Goal: Information Seeking & Learning: Compare options

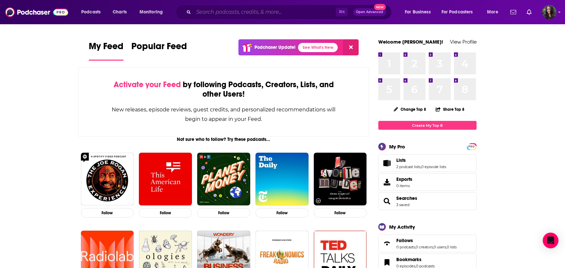
click at [264, 10] on input "Search podcasts, credits, & more..." at bounding box center [265, 12] width 142 height 10
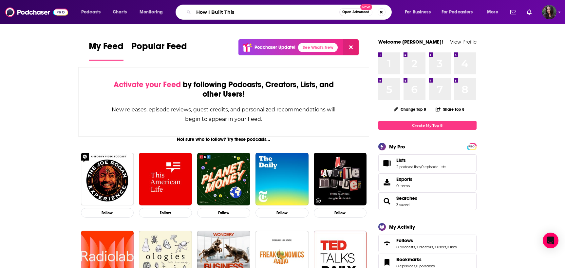
type input "How I Built This"
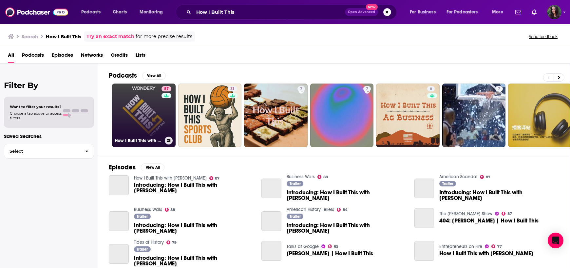
click at [167, 108] on div "87" at bounding box center [167, 111] width 11 height 50
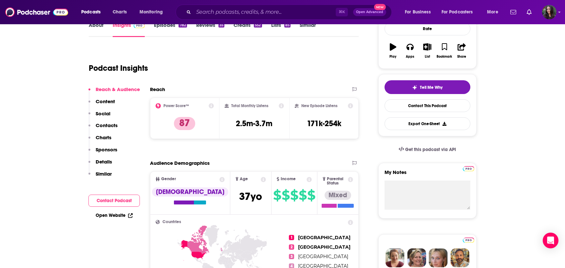
scroll to position [31, 0]
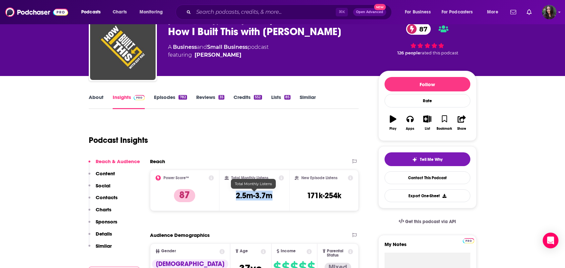
drag, startPoint x: 273, startPoint y: 197, endPoint x: 236, endPoint y: 198, distance: 37.4
click at [236, 198] on div "Total Monthly Listens 2.5m-3.7m" at bounding box center [254, 190] width 59 height 30
copy h3 "2.5m-3.7m"
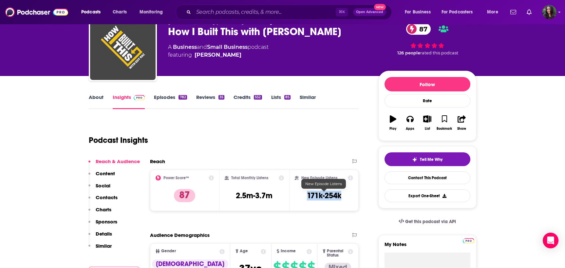
drag, startPoint x: 303, startPoint y: 195, endPoint x: 351, endPoint y: 196, distance: 48.2
click at [351, 196] on div "New Episode Listens 171k-254k" at bounding box center [324, 190] width 59 height 30
copy h3 "171k-254k"
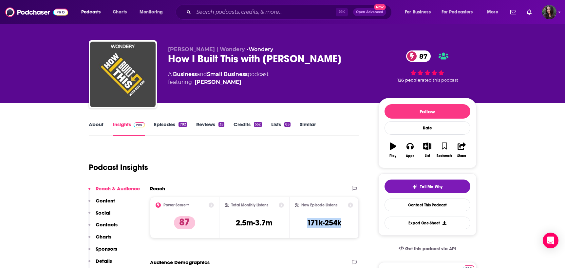
scroll to position [0, 0]
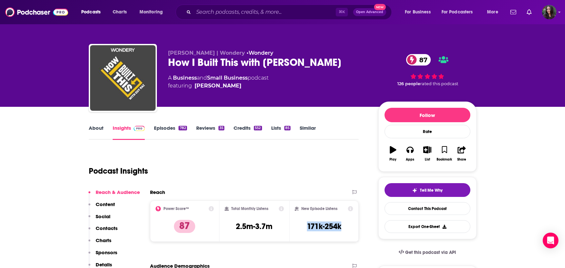
click at [97, 130] on link "About" at bounding box center [96, 132] width 15 height 15
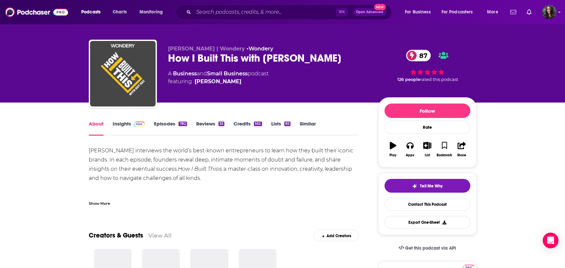
scroll to position [13, 0]
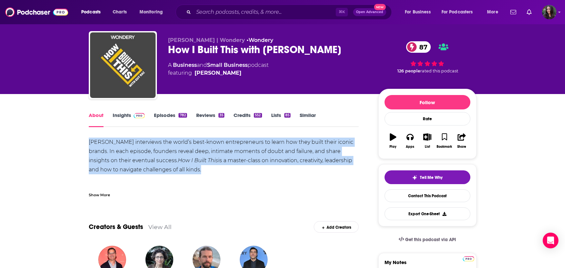
drag, startPoint x: 84, startPoint y: 140, endPoint x: 171, endPoint y: 174, distance: 93.4
copy div "[PERSON_NAME] interviews the world’s best-known entrepreneurs to learn how they…"
click at [167, 112] on link "Episodes 782" at bounding box center [170, 119] width 33 height 15
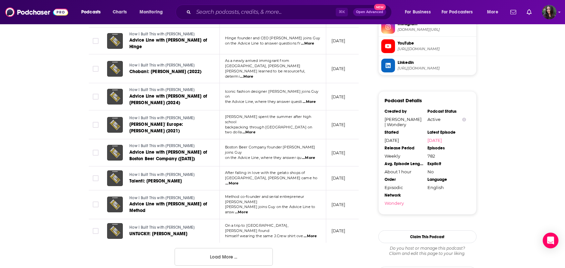
scroll to position [622, 0]
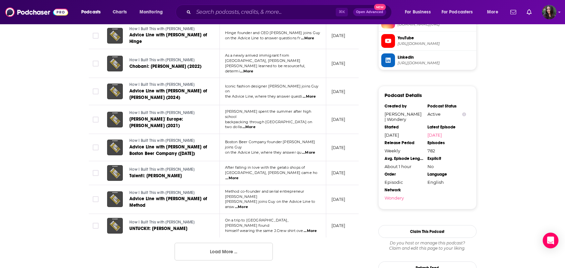
click at [231, 243] on button "Load More ..." at bounding box center [224, 252] width 98 height 18
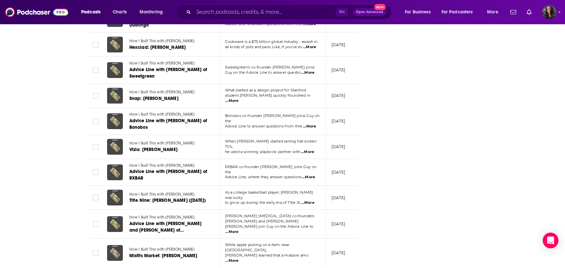
scroll to position [1250, 0]
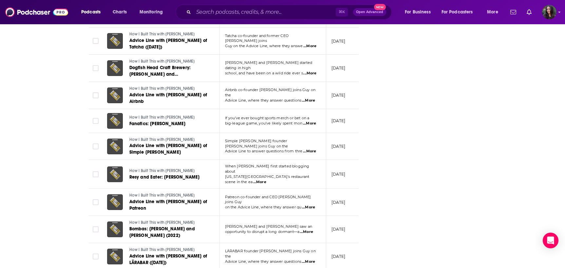
scroll to position [1906, 0]
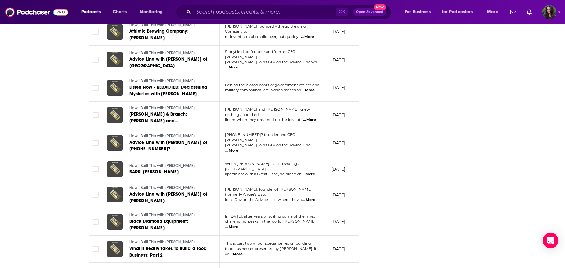
scroll to position [2564, 0]
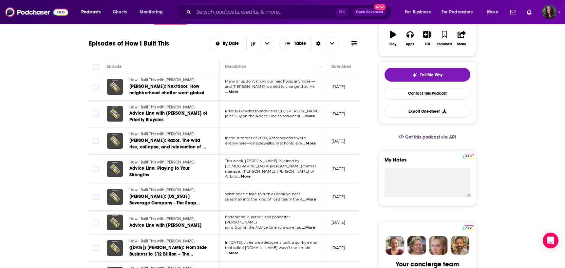
scroll to position [0, 0]
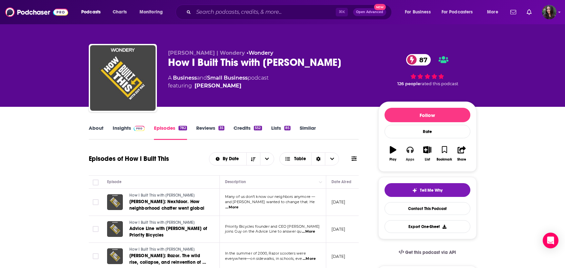
click at [415, 154] on button "Apps" at bounding box center [410, 154] width 17 height 24
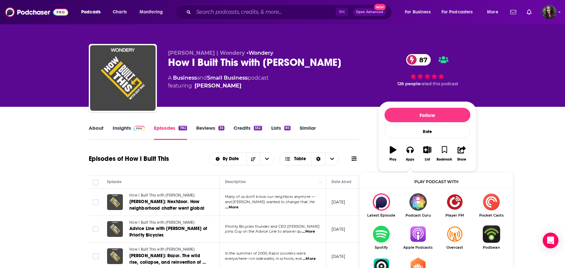
click at [382, 236] on img "Show Listen On dropdown" at bounding box center [381, 233] width 37 height 17
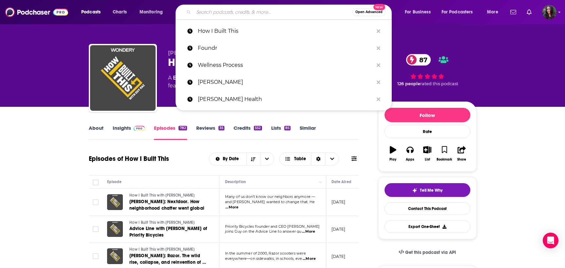
click at [210, 13] on input "Search podcasts, credits, & more..." at bounding box center [273, 12] width 159 height 10
paste input "Well with [PERSON_NAME]"
type input "Well with [PERSON_NAME]"
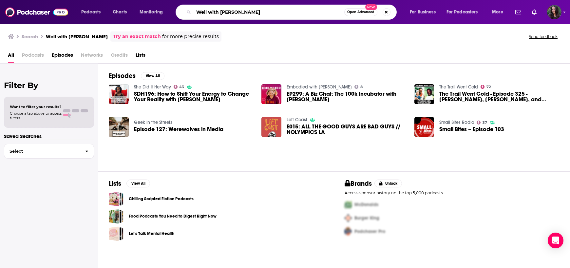
drag, startPoint x: 222, startPoint y: 11, endPoint x: 195, endPoint y: 10, distance: 26.9
click at [195, 10] on input "Well with [PERSON_NAME]" at bounding box center [269, 12] width 151 height 10
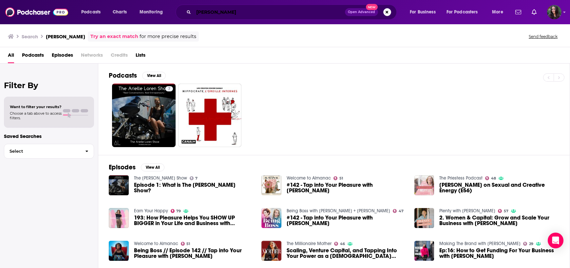
click at [212, 16] on input "[PERSON_NAME]" at bounding box center [269, 12] width 151 height 10
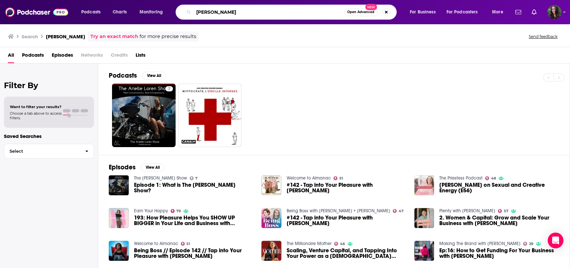
click at [212, 16] on input "[PERSON_NAME]" at bounding box center [269, 12] width 151 height 10
paste input "Not Skinny But Not Fat"
type input "Not Skinny But Not Fat"
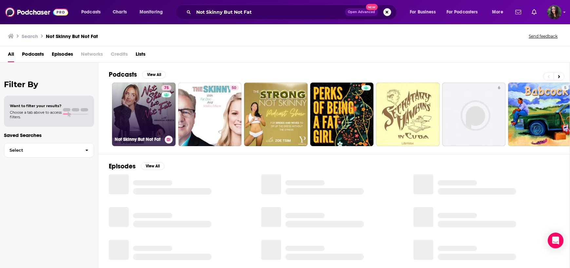
click at [150, 107] on link "75 Not Skinny But Not Fat" at bounding box center [144, 115] width 64 height 64
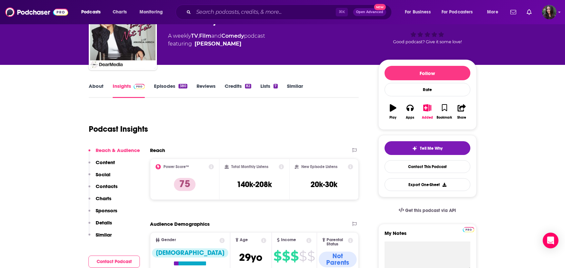
scroll to position [15, 0]
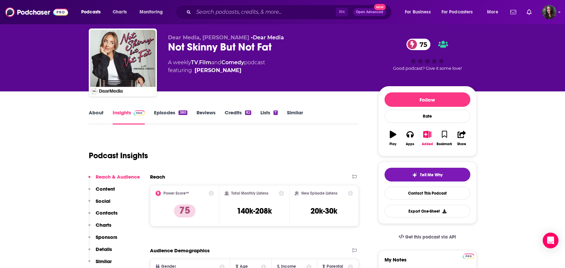
click at [97, 114] on link "About" at bounding box center [96, 116] width 15 height 15
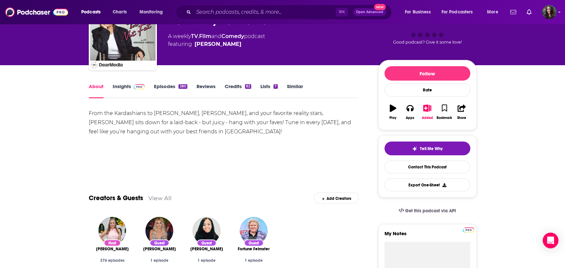
scroll to position [44, 0]
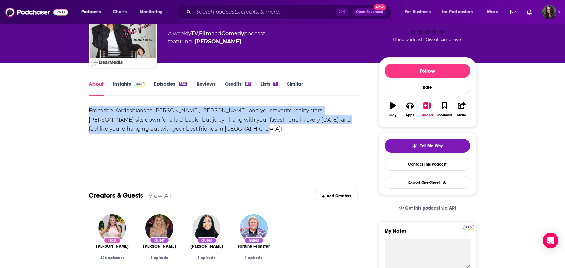
drag, startPoint x: 223, startPoint y: 131, endPoint x: 80, endPoint y: 111, distance: 144.9
copy div "From the Kardashians to [PERSON_NAME], [PERSON_NAME], and your favorite reality…"
click at [167, 86] on link "Episodes 380" at bounding box center [170, 88] width 33 height 15
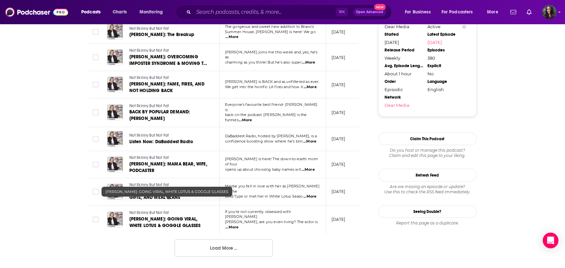
scroll to position [647, 0]
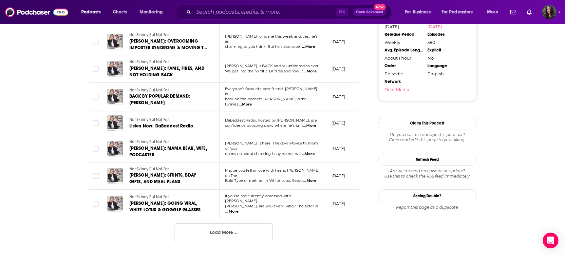
click at [222, 223] on button "Load More ..." at bounding box center [224, 232] width 98 height 18
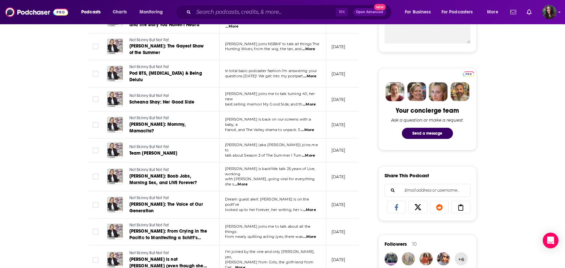
scroll to position [0, 0]
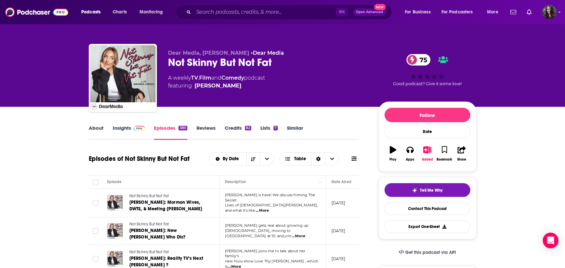
click at [125, 129] on link "Insights" at bounding box center [129, 132] width 32 height 15
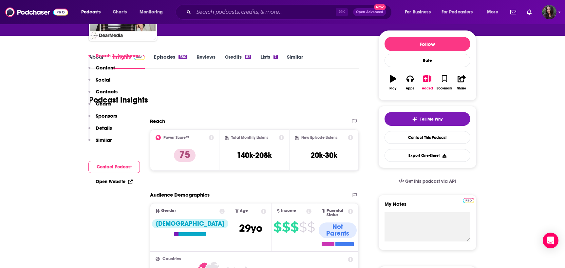
scroll to position [137, 0]
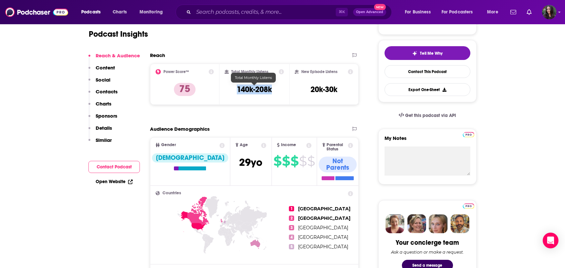
drag, startPoint x: 237, startPoint y: 89, endPoint x: 279, endPoint y: 88, distance: 42.0
click at [279, 88] on div "Total Monthly Listens 140k-208k" at bounding box center [254, 84] width 59 height 30
copy h3 "140k-208k"
drag, startPoint x: 307, startPoint y: 91, endPoint x: 339, endPoint y: 93, distance: 32.8
click at [339, 93] on div "New Episode Listens 20k-30k" at bounding box center [324, 84] width 59 height 30
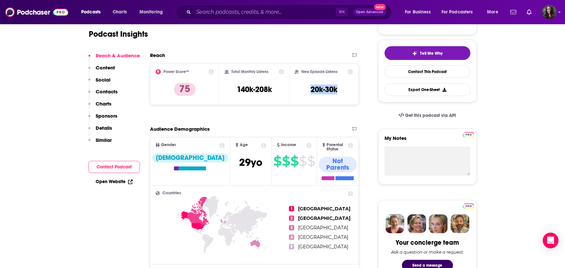
click at [339, 92] on div "New Episode Listens 20k-30k" at bounding box center [324, 84] width 59 height 30
drag, startPoint x: 339, startPoint y: 90, endPoint x: 294, endPoint y: 89, distance: 45.6
click at [294, 89] on div "New Episode Listens 20k-30k" at bounding box center [324, 84] width 70 height 41
copy div "New Episode Listens 20k-30k"
click at [240, 11] on input "Search podcasts, credits, & more..." at bounding box center [265, 12] width 142 height 10
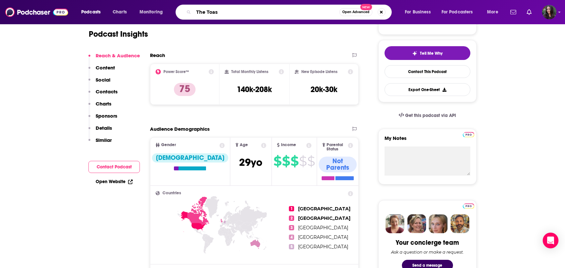
type input "The Toast"
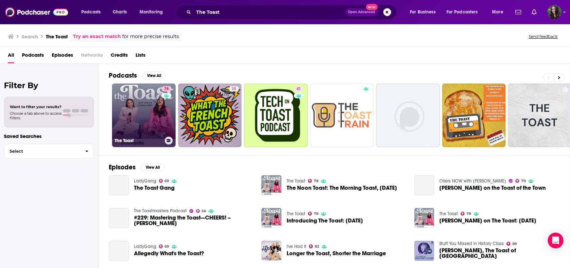
click at [133, 98] on link "78 The Toast" at bounding box center [144, 116] width 64 height 64
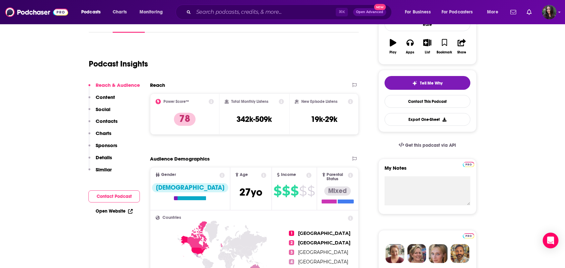
scroll to position [109, 0]
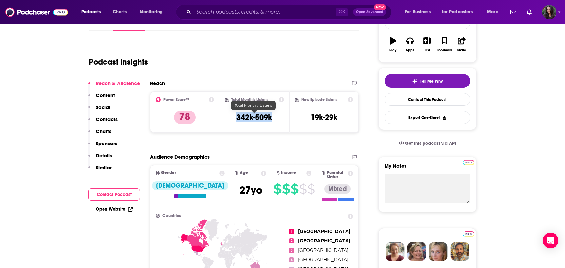
drag, startPoint x: 236, startPoint y: 121, endPoint x: 280, endPoint y: 121, distance: 44.2
click at [280, 121] on div "Total Monthly Listens 342k-509k" at bounding box center [254, 112] width 59 height 30
copy h3 "342k-509k"
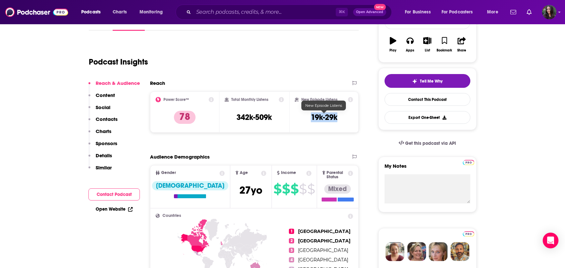
click at [341, 117] on div "New Episode Listens 19k-29k" at bounding box center [324, 112] width 59 height 30
copy h3 "19k-29k"
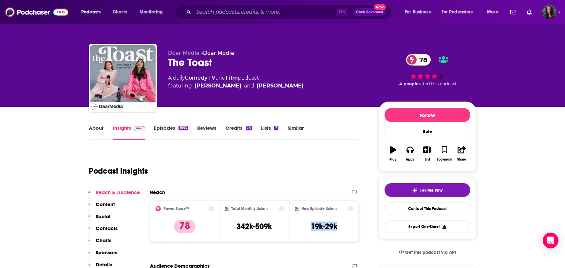
click at [93, 125] on link "About" at bounding box center [96, 132] width 15 height 15
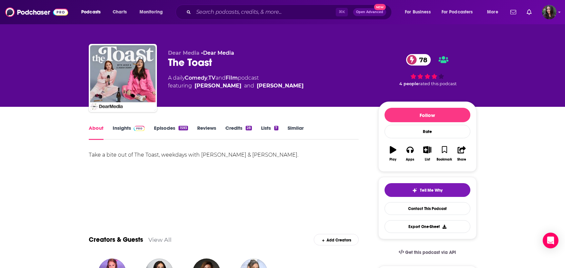
click at [178, 154] on div "Take a bite out of The Toast, weekdays with [PERSON_NAME] & [PERSON_NAME]." at bounding box center [224, 154] width 270 height 9
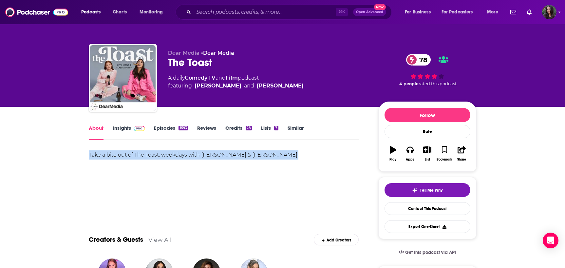
click at [178, 154] on div "Take a bite out of The Toast, weekdays with [PERSON_NAME] & [PERSON_NAME]." at bounding box center [224, 154] width 270 height 9
copy div "Take a bite out of The Toast, weekdays with [PERSON_NAME] & [PERSON_NAME]."
click at [165, 128] on link "Episodes 1593" at bounding box center [171, 132] width 34 height 15
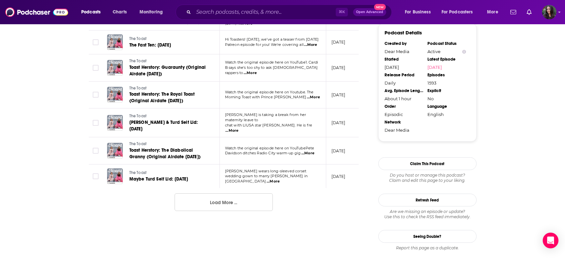
scroll to position [667, 0]
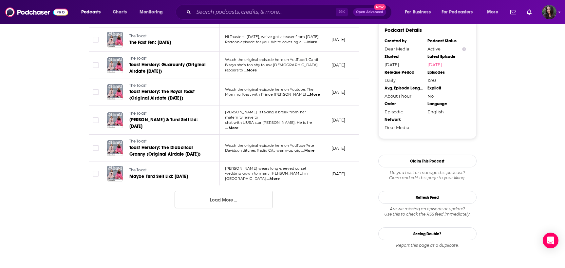
click at [227, 208] on button "Load More ..." at bounding box center [224, 200] width 98 height 18
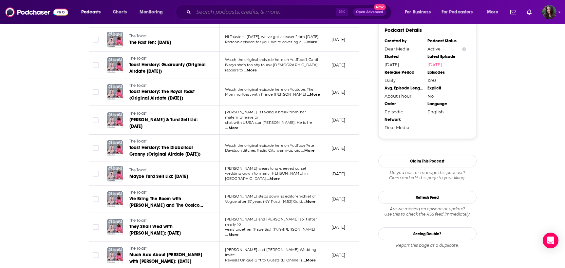
click at [233, 9] on input "Search podcasts, credits, & more..." at bounding box center [265, 12] width 142 height 10
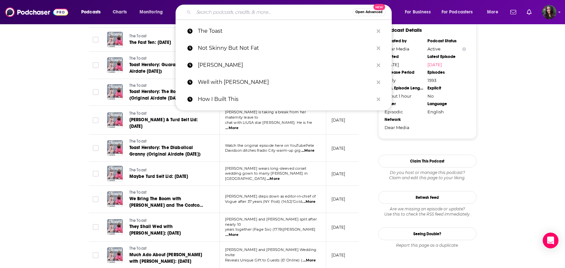
paste input "The Genius Life"
type input "The Genius Life"
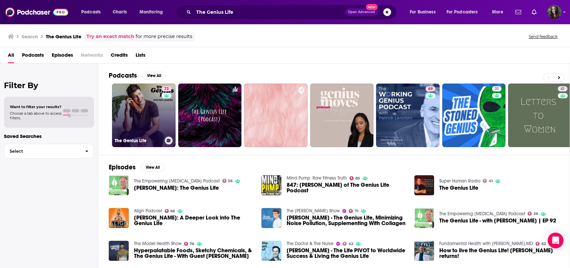
click at [137, 113] on link "72 The Genius Life" at bounding box center [144, 116] width 64 height 64
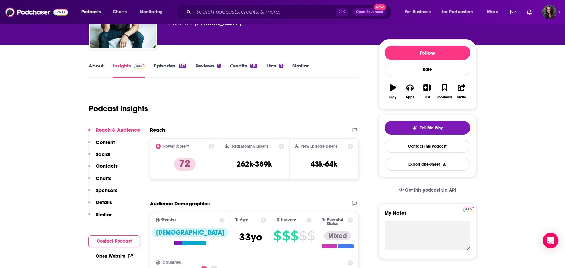
scroll to position [66, 0]
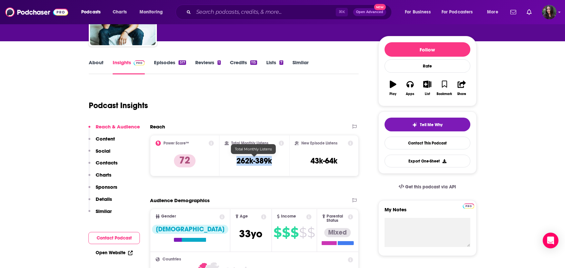
drag, startPoint x: 233, startPoint y: 164, endPoint x: 276, endPoint y: 164, distance: 42.3
click at [276, 164] on div "Total Monthly Listens 262k-389k" at bounding box center [254, 156] width 59 height 30
copy h3 "262k-389k"
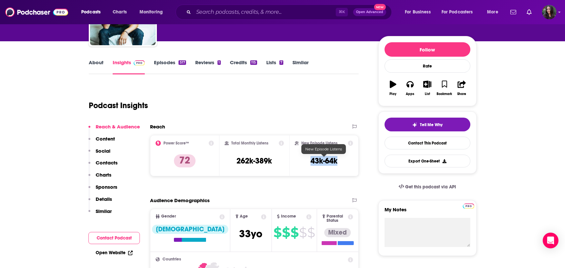
drag, startPoint x: 309, startPoint y: 161, endPoint x: 347, endPoint y: 160, distance: 38.0
click at [347, 160] on div "New Episode Listens 43k-64k" at bounding box center [324, 156] width 59 height 30
click at [99, 62] on link "About" at bounding box center [96, 66] width 15 height 15
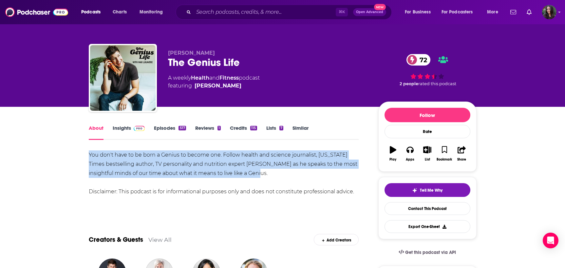
drag, startPoint x: 87, startPoint y: 153, endPoint x: 247, endPoint y: 178, distance: 162.1
click at [163, 127] on link "Episodes 517" at bounding box center [170, 132] width 32 height 15
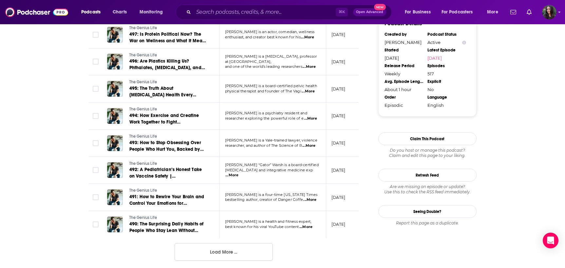
scroll to position [654, 0]
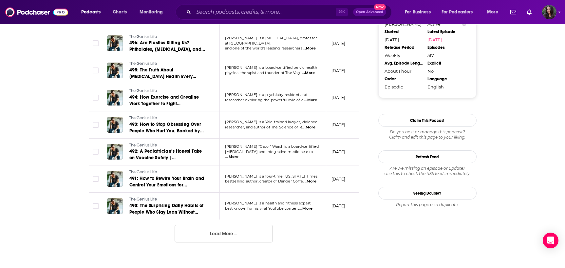
click at [242, 236] on button "Load More ..." at bounding box center [224, 234] width 98 height 18
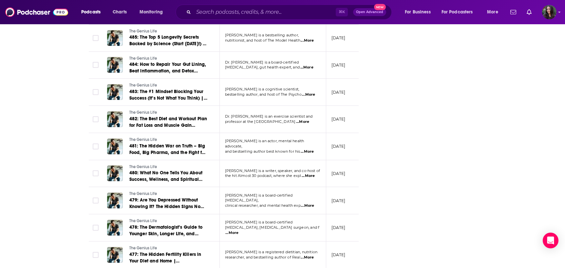
scroll to position [990, 0]
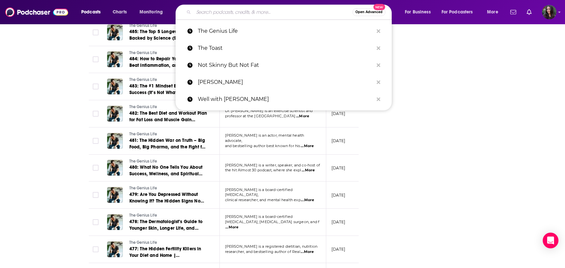
click at [206, 10] on input "Search podcasts, credits, & more..." at bounding box center [273, 12] width 159 height 10
paste input "Almost 30"
type input "Almost 30"
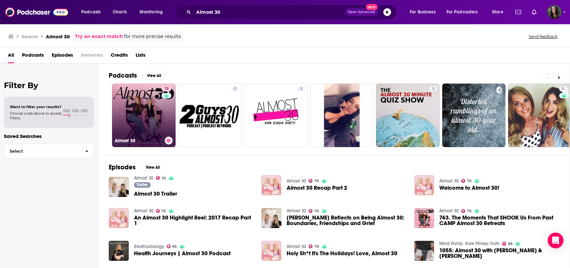
click at [129, 107] on link "75 Almost 30" at bounding box center [144, 116] width 64 height 64
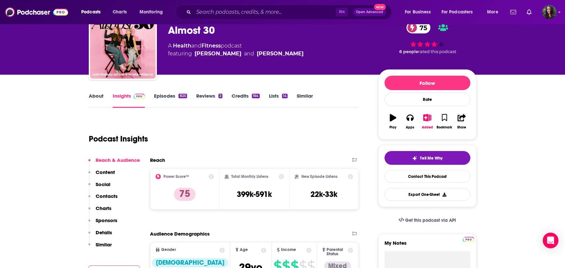
scroll to position [70, 0]
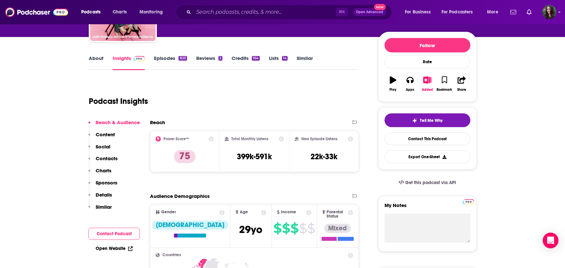
click at [98, 55] on link "About" at bounding box center [96, 62] width 15 height 15
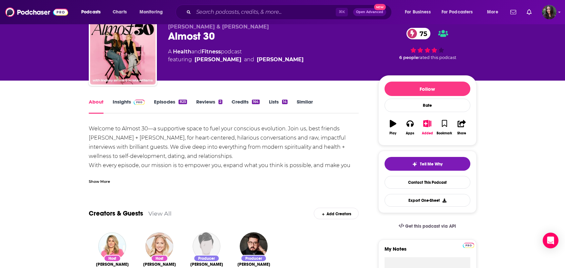
scroll to position [33, 0]
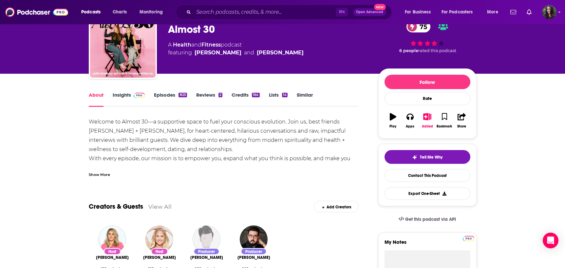
drag, startPoint x: 82, startPoint y: 119, endPoint x: 203, endPoint y: 156, distance: 127.6
click at [102, 175] on div "Show More" at bounding box center [99, 174] width 21 height 6
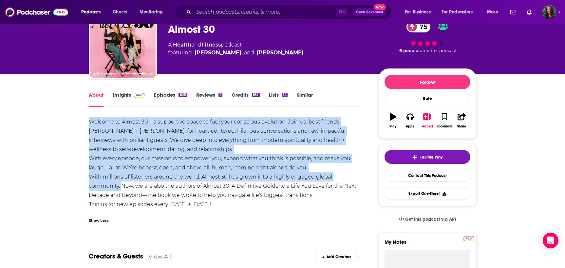
drag, startPoint x: 92, startPoint y: 125, endPoint x: 121, endPoint y: 190, distance: 70.7
click at [118, 93] on link "Insights" at bounding box center [129, 99] width 32 height 15
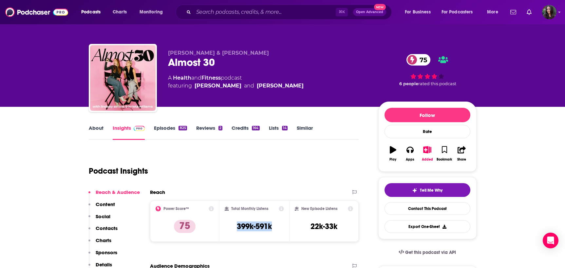
drag, startPoint x: 232, startPoint y: 224, endPoint x: 280, endPoint y: 232, distance: 49.6
click at [280, 232] on div "Total Monthly Listens 399k-591k" at bounding box center [254, 221] width 59 height 30
drag, startPoint x: 310, startPoint y: 231, endPoint x: 351, endPoint y: 228, distance: 41.4
click at [351, 228] on div "New Episode Listens 22k-33k" at bounding box center [324, 221] width 59 height 30
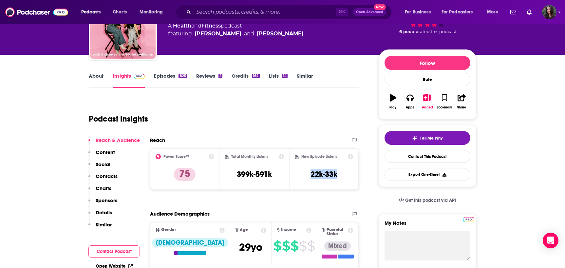
scroll to position [103, 0]
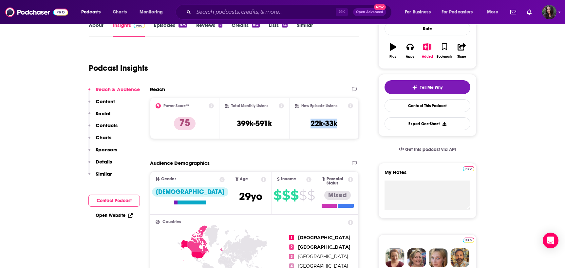
click at [173, 27] on link "Episodes 825" at bounding box center [170, 29] width 33 height 15
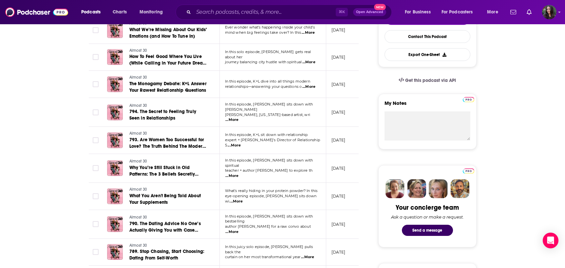
scroll to position [181, 0]
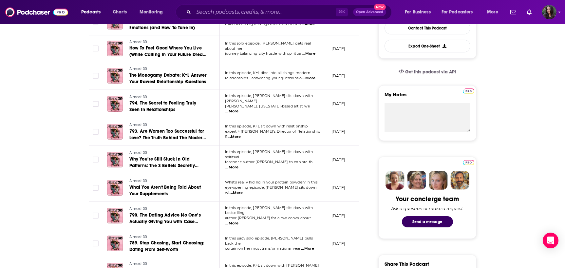
click at [241, 134] on span "...More" at bounding box center [234, 136] width 13 height 5
drag, startPoint x: 263, startPoint y: 17, endPoint x: 253, endPoint y: 15, distance: 10.0
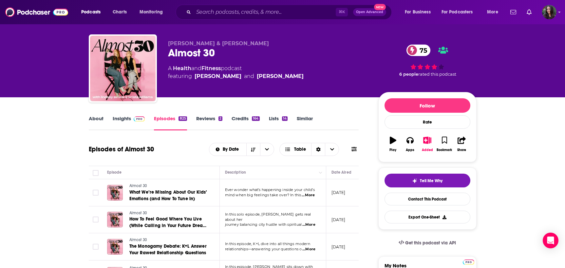
scroll to position [0, 0]
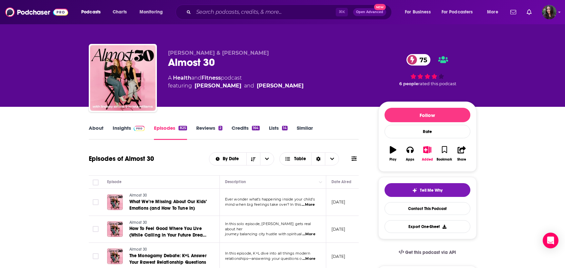
click at [95, 127] on link "About" at bounding box center [96, 132] width 15 height 15
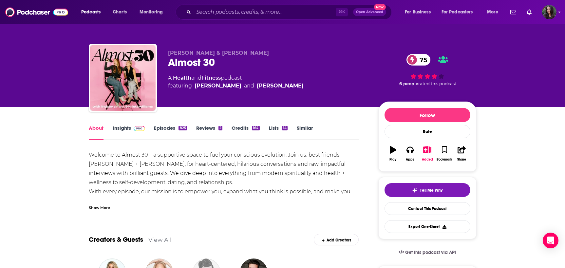
click at [167, 126] on link "Episodes 825" at bounding box center [170, 132] width 33 height 15
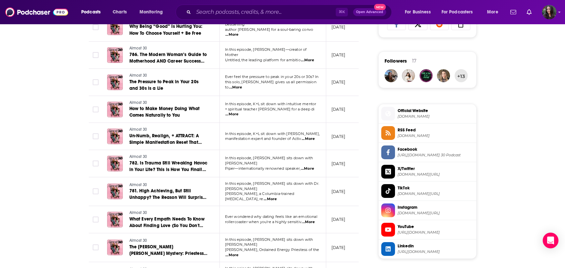
scroll to position [462, 0]
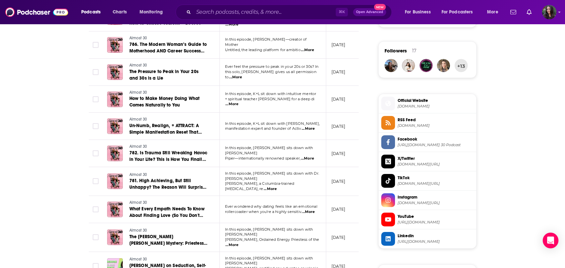
click at [310, 156] on span "...More" at bounding box center [307, 158] width 13 height 5
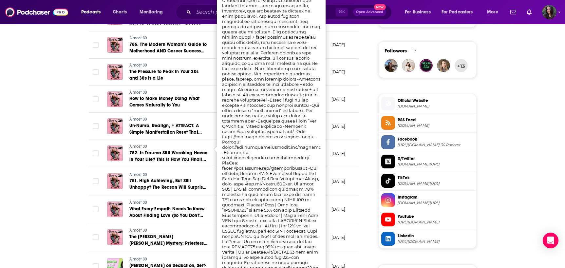
click at [46, 150] on div "About Insights Episodes 825 Reviews 2 Credits 164 Lists 14 Similar Episodes of …" at bounding box center [282, 82] width 565 height 877
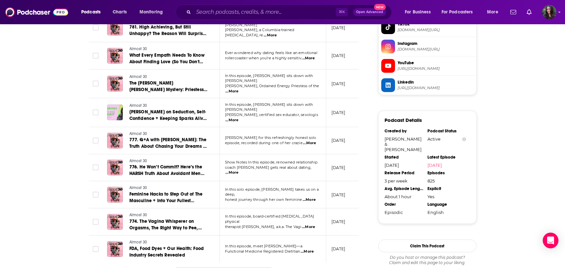
scroll to position [627, 0]
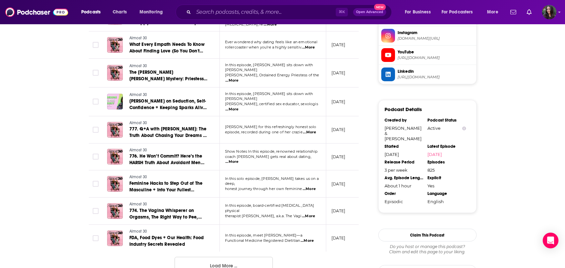
click at [236, 258] on button "Load More ..." at bounding box center [224, 266] width 98 height 18
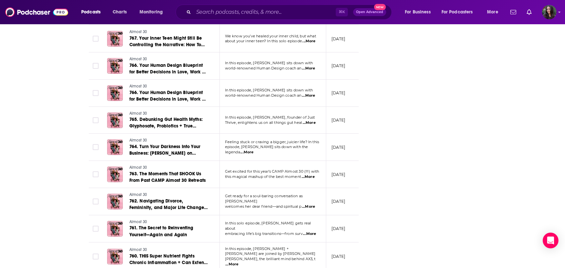
scroll to position [991, 0]
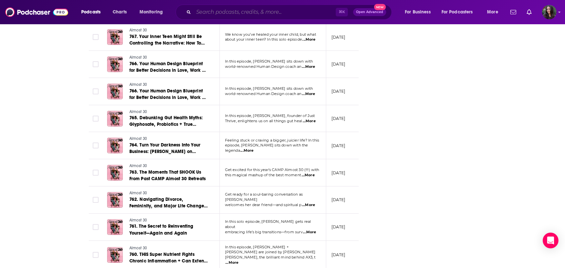
click at [234, 10] on input "Search podcasts, credits, & more..." at bounding box center [265, 12] width 142 height 10
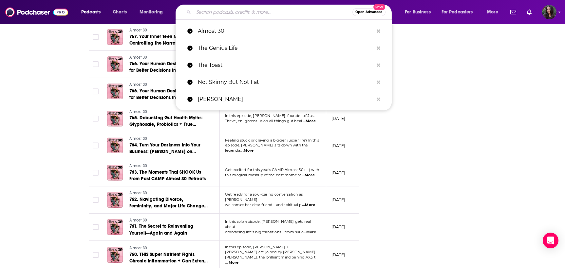
paste input "The School of Greatness"
type input "The School of Greatness"
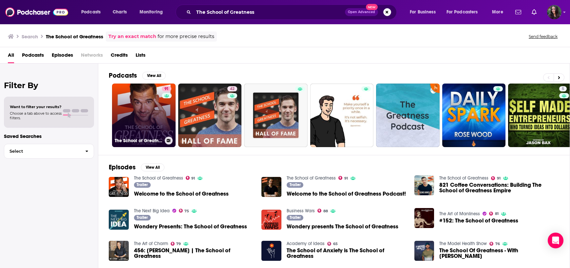
click at [142, 106] on link "91 The School of Greatness" at bounding box center [144, 116] width 64 height 64
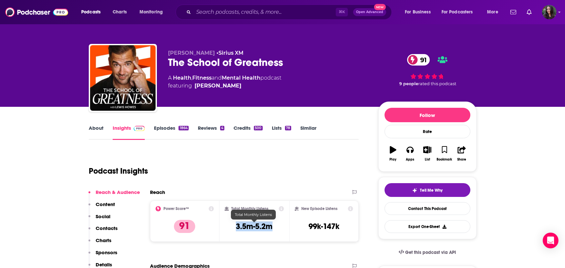
drag, startPoint x: 234, startPoint y: 225, endPoint x: 280, endPoint y: 229, distance: 46.0
click at [280, 229] on div "Total Monthly Listens 3.5m-5.2m" at bounding box center [254, 221] width 59 height 30
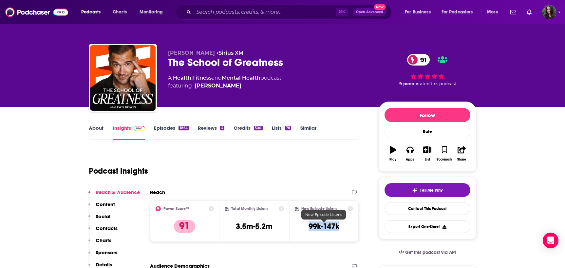
drag, startPoint x: 306, startPoint y: 228, endPoint x: 341, endPoint y: 228, distance: 35.1
click at [341, 228] on div "New Episode Listens 99k-147k" at bounding box center [324, 221] width 59 height 30
click at [99, 129] on link "About" at bounding box center [96, 132] width 15 height 15
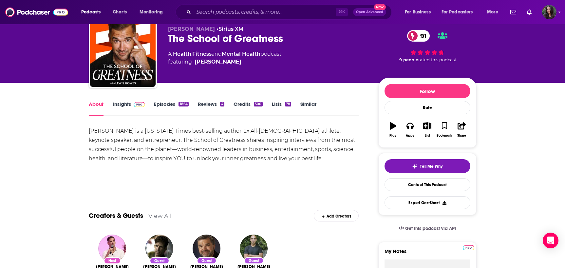
scroll to position [26, 0]
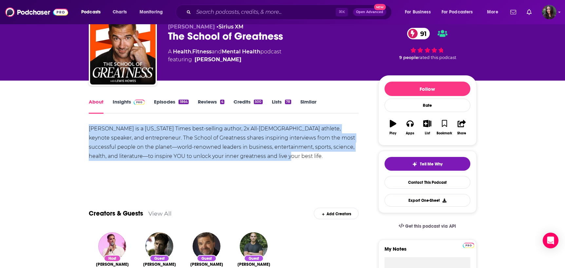
drag, startPoint x: 222, startPoint y: 152, endPoint x: 83, endPoint y: 131, distance: 139.9
click at [162, 101] on link "Episodes 1864" at bounding box center [171, 106] width 34 height 15
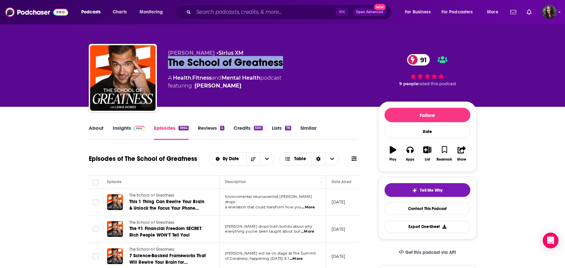
drag, startPoint x: 298, startPoint y: 65, endPoint x: 165, endPoint y: 63, distance: 133.1
click at [165, 63] on div "[PERSON_NAME] • Sirius XM The School of Greatness 91 A Health , Fitness and Men…" at bounding box center [283, 79] width 388 height 71
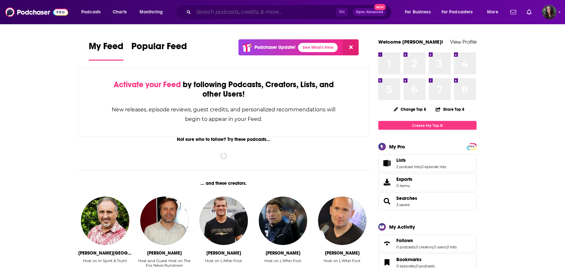
click at [214, 15] on input "Search podcasts, credits, & more..." at bounding box center [265, 12] width 142 height 10
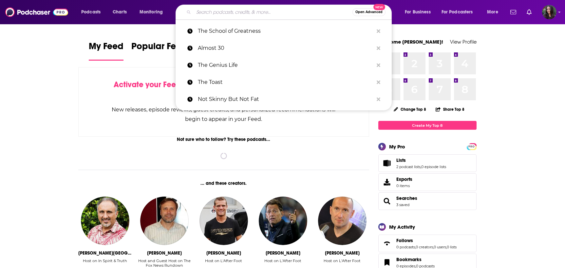
paste input "Tony Robbins Podcast"
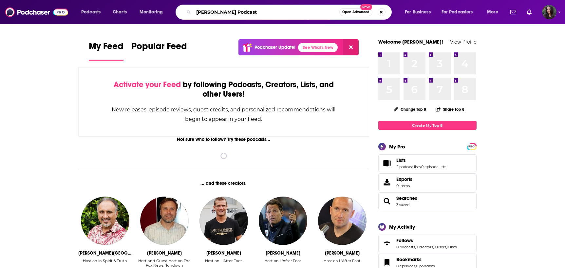
type input "Tony Robbins Podcast"
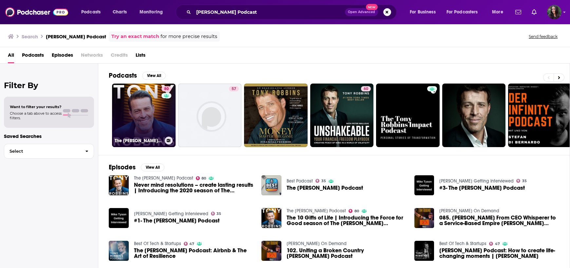
click at [136, 118] on link "80 The Tony Robbins Podcast" at bounding box center [144, 116] width 64 height 64
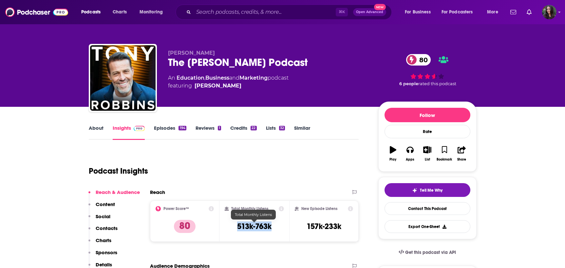
drag, startPoint x: 235, startPoint y: 229, endPoint x: 280, endPoint y: 229, distance: 44.2
click at [280, 229] on div "Total Monthly Listens 513k-763k" at bounding box center [254, 221] width 59 height 30
copy h3 "513k-763k"
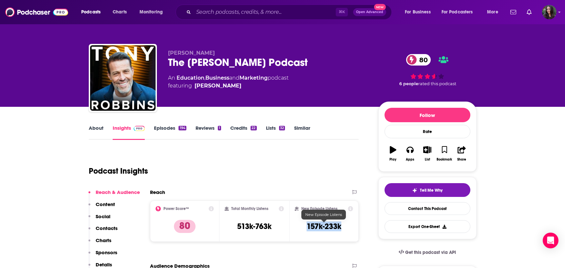
drag, startPoint x: 303, startPoint y: 224, endPoint x: 340, endPoint y: 227, distance: 36.8
click at [340, 227] on div "New Episode Listens 157k-233k" at bounding box center [324, 221] width 59 height 30
copy h3 "157k-233k"
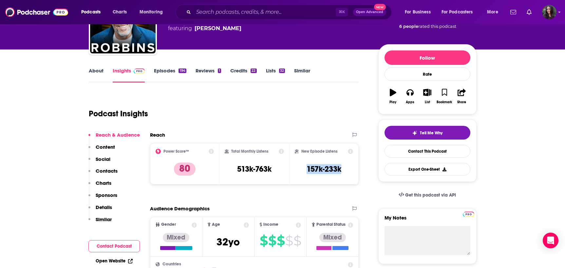
scroll to position [58, 0]
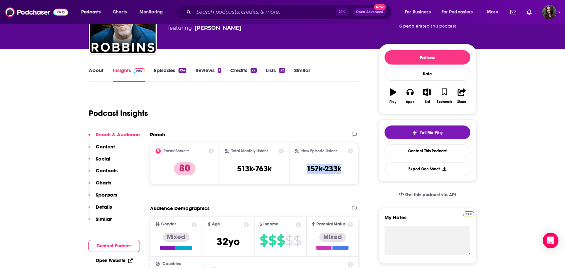
click at [97, 68] on link "About" at bounding box center [96, 74] width 15 height 15
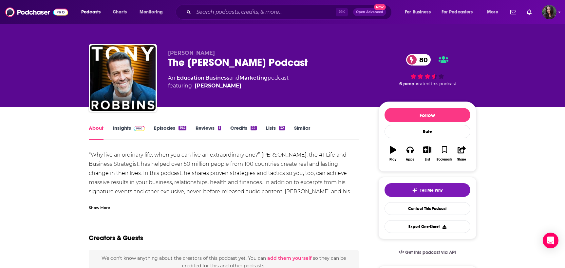
click at [102, 208] on div "Show More" at bounding box center [99, 207] width 21 height 6
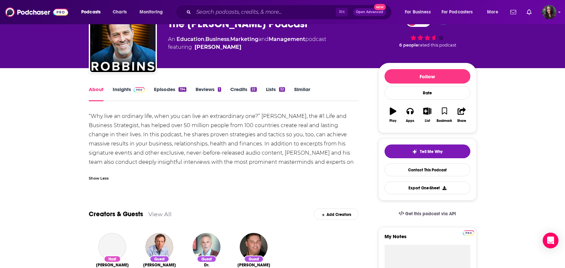
scroll to position [47, 0]
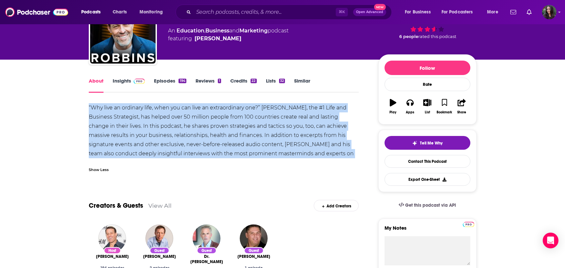
drag, startPoint x: 83, startPoint y: 104, endPoint x: 344, endPoint y: 157, distance: 266.3
copy div "“Why live an ordinary life, when you can live an extraordinary one?” Tony Robbi…"
click at [166, 83] on link "Episodes 194" at bounding box center [170, 85] width 32 height 15
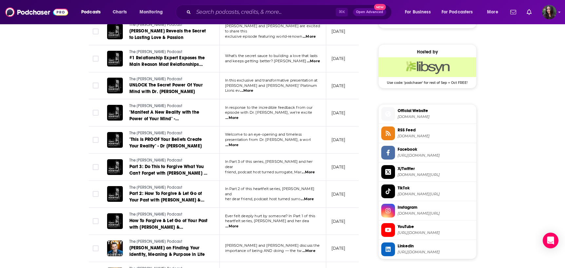
scroll to position [531, 0]
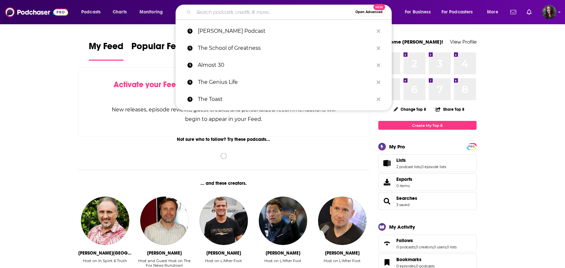
click at [264, 14] on input "Search podcasts, credits, & more..." at bounding box center [273, 12] width 159 height 10
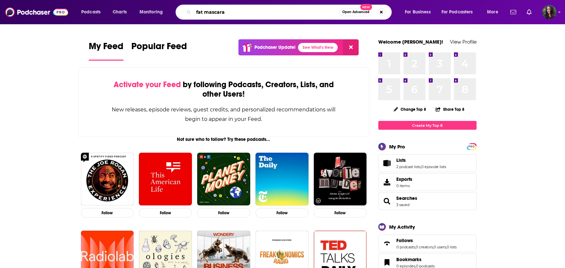
type input "fat mascara"
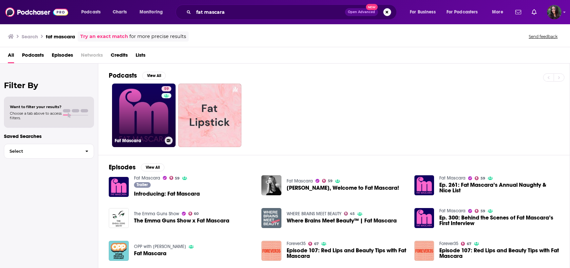
click at [150, 118] on link "59 Fat Mascara" at bounding box center [144, 116] width 64 height 64
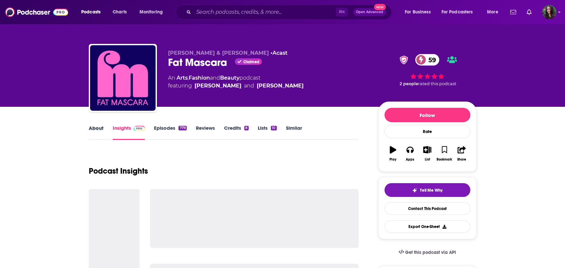
click at [104, 128] on div "About" at bounding box center [101, 132] width 24 height 15
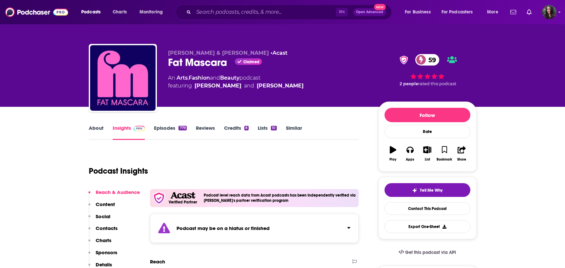
click at [94, 129] on link "About" at bounding box center [96, 132] width 15 height 15
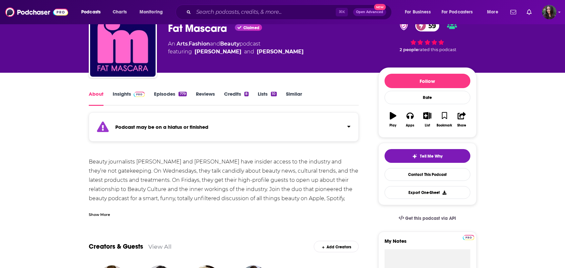
scroll to position [34, 0]
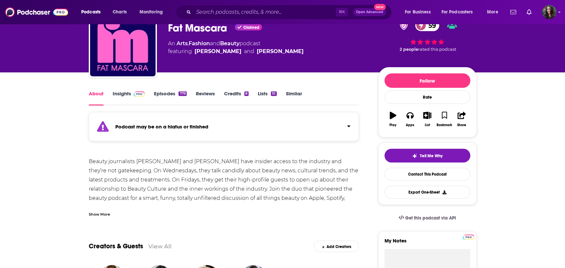
click at [173, 92] on link "Episodes 779" at bounding box center [170, 97] width 32 height 15
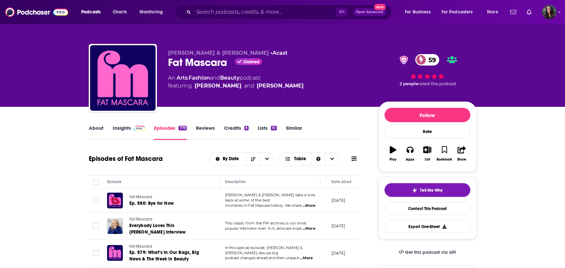
click at [309, 203] on span "...More" at bounding box center [308, 205] width 13 height 5
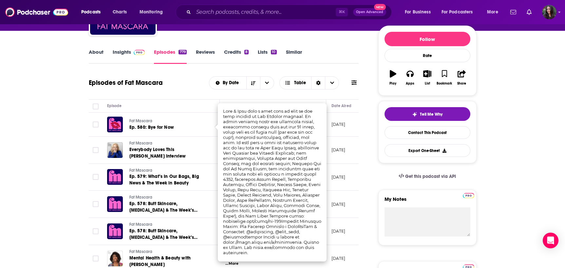
scroll to position [94, 0]
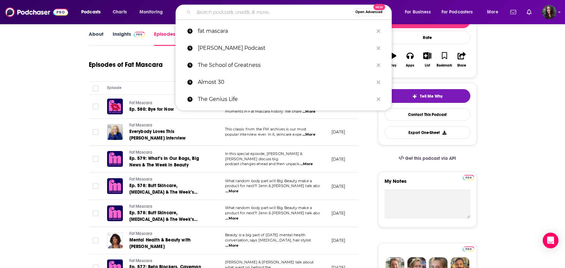
click at [220, 10] on input "Search podcasts, credits, & more..." at bounding box center [273, 12] width 159 height 10
paste input "Breaking Beauty"
type input "Breaking Beauty"
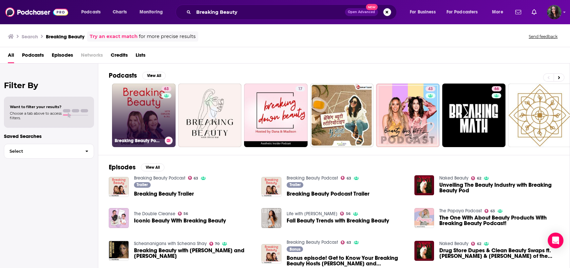
click at [125, 106] on link "63 Breaking Beauty Podcast" at bounding box center [144, 116] width 64 height 64
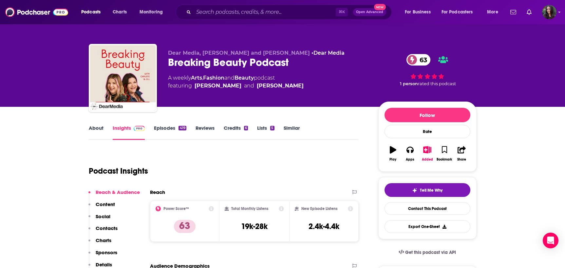
click at [252, 226] on h3 "19k-28k" at bounding box center [254, 227] width 27 height 10
copy div "19k-28k"
drag, startPoint x: 327, startPoint y: 230, endPoint x: 352, endPoint y: 229, distance: 24.9
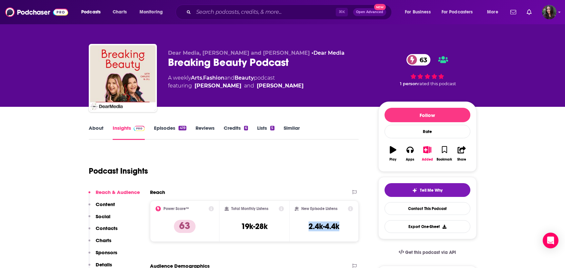
click at [352, 229] on div "New Episode Listens 2.4k-4.4k" at bounding box center [324, 221] width 59 height 30
copy h3 "2.4k-4.4k"
click at [93, 127] on link "About" at bounding box center [96, 132] width 15 height 15
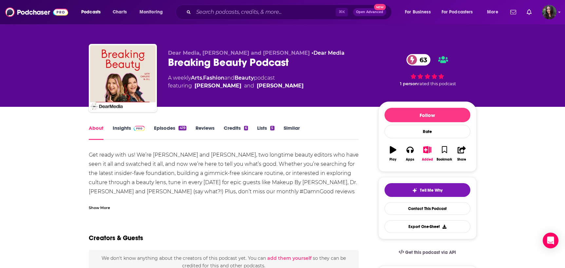
click at [102, 210] on div "Show More" at bounding box center [99, 207] width 21 height 6
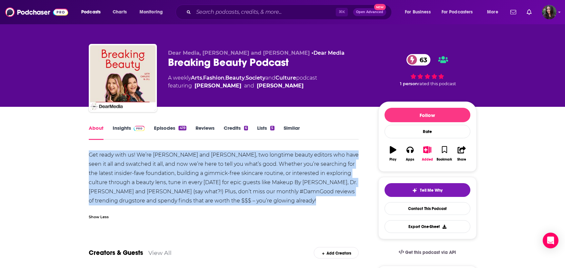
drag, startPoint x: 85, startPoint y: 154, endPoint x: 258, endPoint y: 208, distance: 181.3
copy div "Get ready with us! We’re Jill and Carlene, two longtime beauty editors who have…"
click at [161, 126] on link "Episodes 419" at bounding box center [170, 132] width 32 height 15
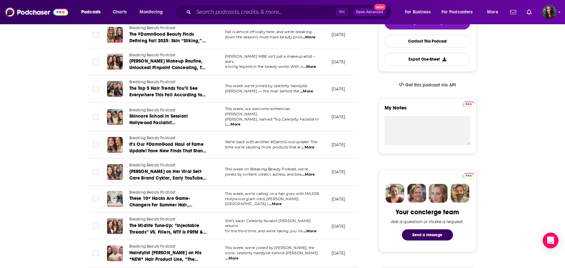
scroll to position [169, 0]
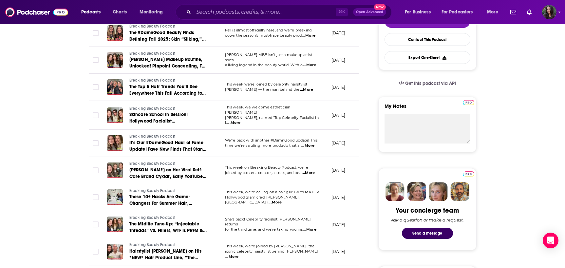
click at [311, 90] on span "...More" at bounding box center [306, 89] width 13 height 5
click at [313, 90] on span "...More" at bounding box center [306, 89] width 13 height 5
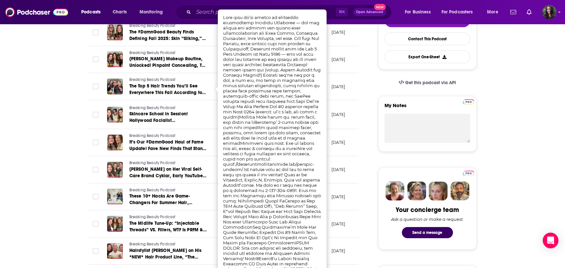
scroll to position [156, 0]
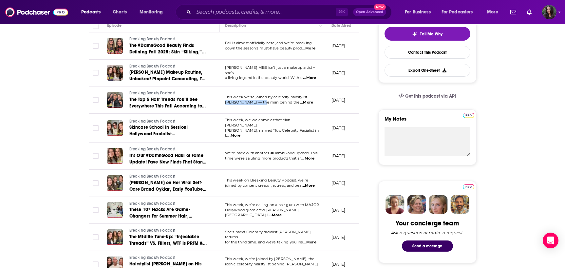
drag, startPoint x: 225, startPoint y: 103, endPoint x: 257, endPoint y: 103, distance: 31.8
click at [258, 104] on span "Dimitris Giannetos — the man behind the" at bounding box center [262, 102] width 75 height 5
copy span "Dimitris Gianneto"
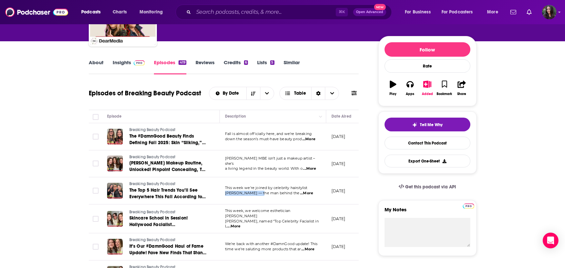
scroll to position [0, 0]
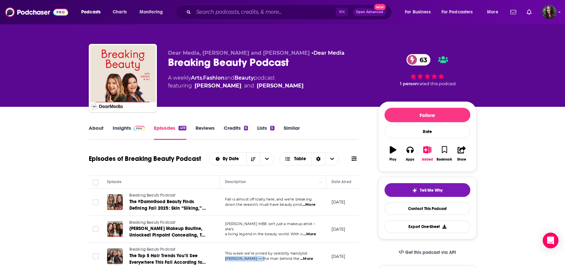
click at [89, 129] on link "About" at bounding box center [96, 132] width 15 height 15
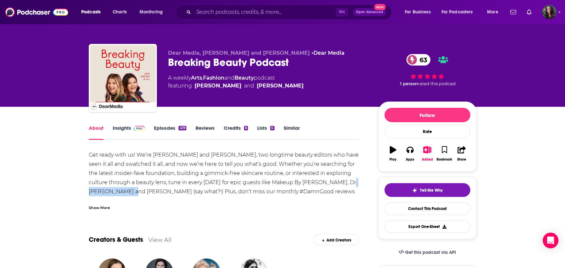
drag, startPoint x: 138, startPoint y: 192, endPoint x: 89, endPoint y: 191, distance: 48.8
click at [89, 191] on div "Get ready with us! We’re Jill and Carlene, two longtime beauty editors who have…" at bounding box center [224, 177] width 270 height 55
copy div "Jonathan Van Ness"
click at [246, 11] on input "Search podcasts, credits, & more..." at bounding box center [265, 12] width 142 height 10
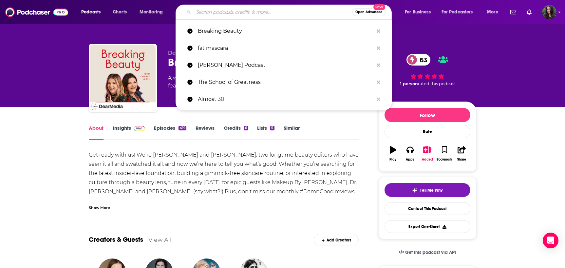
paste input "Second Life"
type input "Second Life"
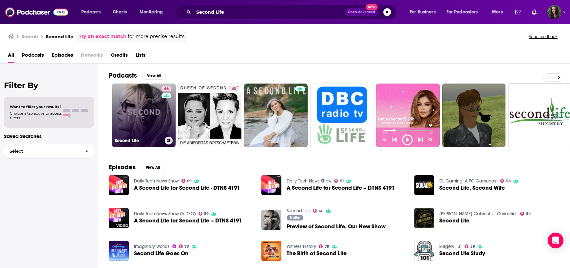
click at [135, 115] on link "66 Second Life" at bounding box center [144, 116] width 64 height 64
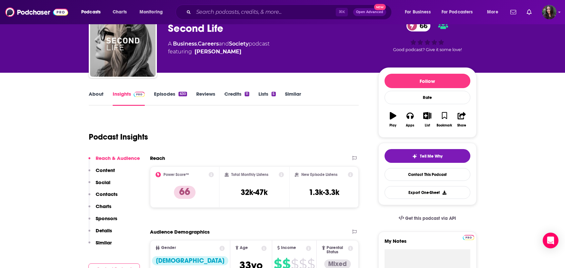
scroll to position [38, 0]
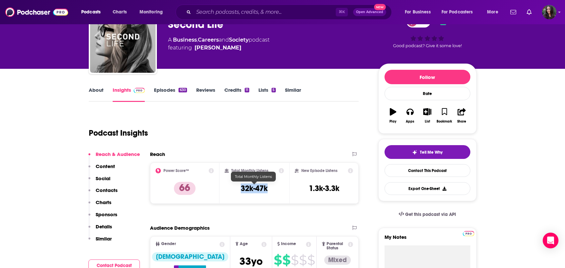
drag, startPoint x: 249, startPoint y: 186, endPoint x: 276, endPoint y: 187, distance: 26.9
click at [276, 187] on div "Total Monthly Listens 32k-47k" at bounding box center [254, 183] width 59 height 30
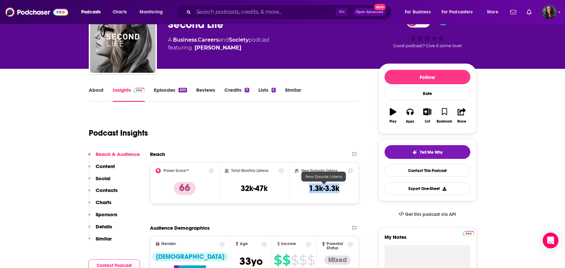
drag, startPoint x: 302, startPoint y: 189, endPoint x: 346, endPoint y: 189, distance: 44.2
click at [346, 189] on div "New Episode Listens 1.3k-3.3k" at bounding box center [324, 183] width 59 height 30
copy h3 "1.3k-3.3k"
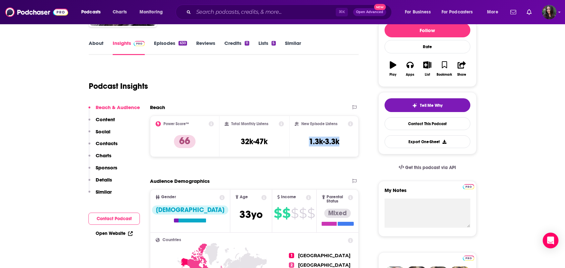
scroll to position [0, 0]
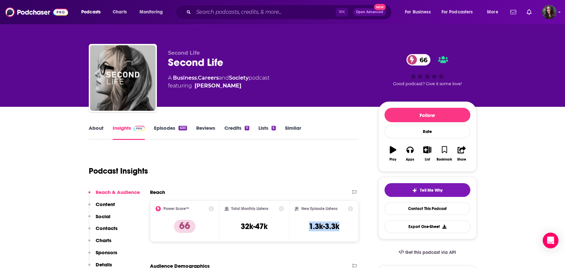
click at [98, 130] on link "About" at bounding box center [96, 132] width 15 height 15
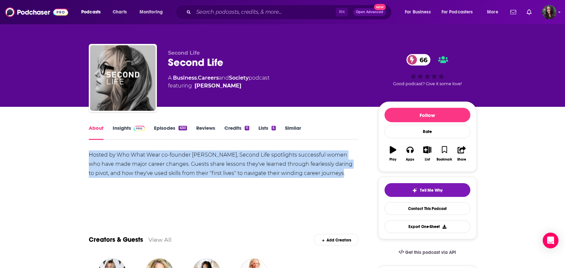
drag, startPoint x: 301, startPoint y: 176, endPoint x: 68, endPoint y: 155, distance: 234.9
copy div "Hosted by Who What Wear co-founder Hillary Kerr, Second Life spotlights success…"
click at [154, 129] on link "Episodes 630" at bounding box center [170, 132] width 33 height 15
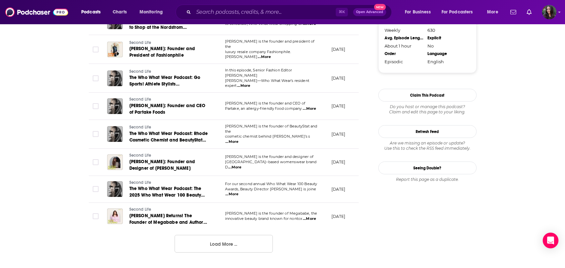
scroll to position [643, 0]
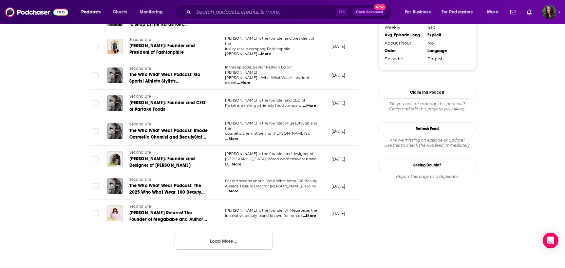
click at [221, 237] on button "Load More ..." at bounding box center [224, 241] width 98 height 18
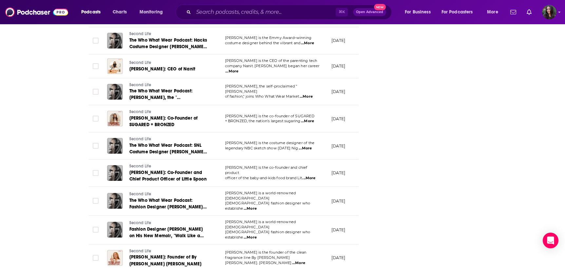
scroll to position [394, 0]
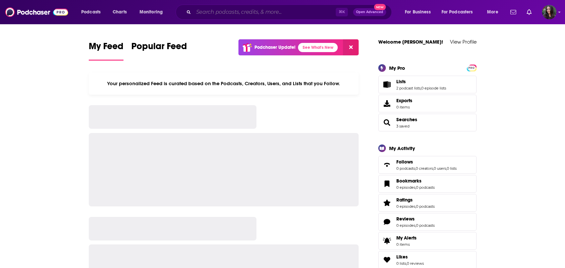
click at [257, 15] on input "Search podcasts, credits, & more..." at bounding box center [265, 12] width 142 height 10
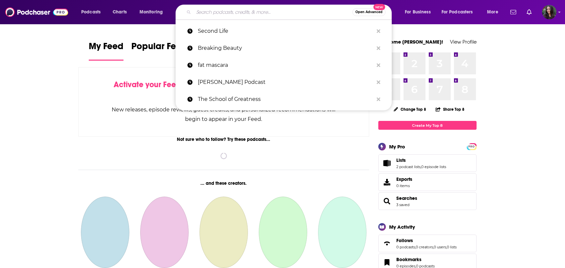
paste input "https://podcasts.apple.com/us/podcast/the-business-of-fashion-podcast/id1225204…"
type input "https://podcasts.apple.com/us/podcast/the-business-of-fashion-podcast/id1225204…"
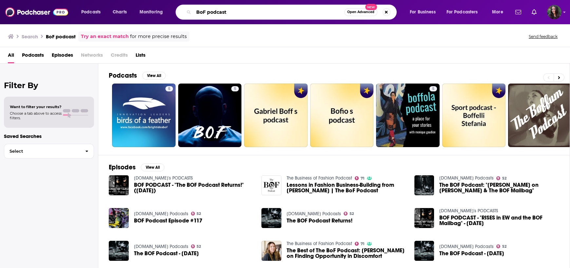
click at [198, 11] on input "BoF podcast" at bounding box center [269, 12] width 151 height 10
type input "business of fashion podcast"
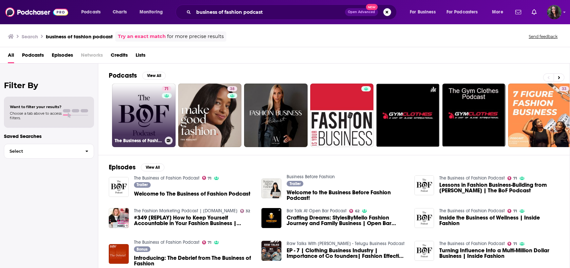
click at [136, 116] on link "71 The Business of Fashion Podcast" at bounding box center [144, 116] width 64 height 64
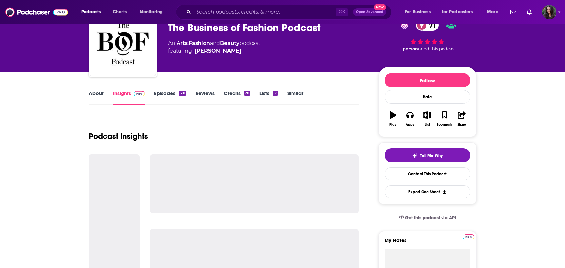
scroll to position [47, 0]
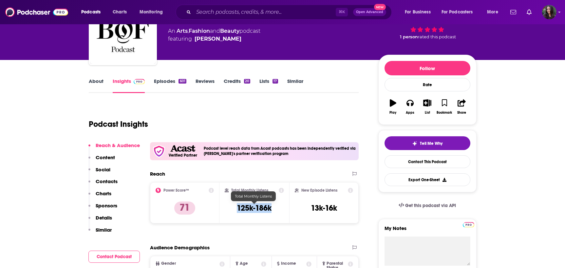
drag, startPoint x: 235, startPoint y: 208, endPoint x: 276, endPoint y: 206, distance: 41.0
click at [276, 206] on div "Total Monthly Listens 125k-186k" at bounding box center [254, 203] width 59 height 30
copy h3 "125k-186k"
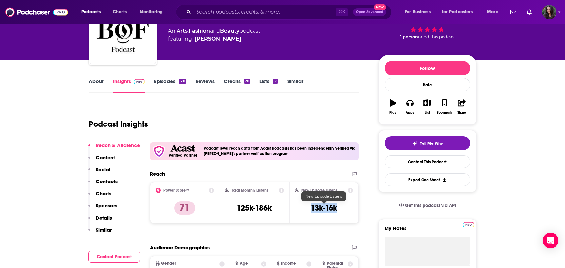
drag, startPoint x: 311, startPoint y: 209, endPoint x: 342, endPoint y: 209, distance: 30.5
click at [342, 209] on div "New Episode Listens 13k-16k" at bounding box center [324, 203] width 59 height 30
copy h3 "13k-16k"
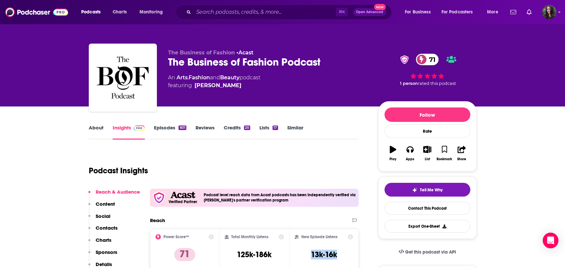
scroll to position [0, 0]
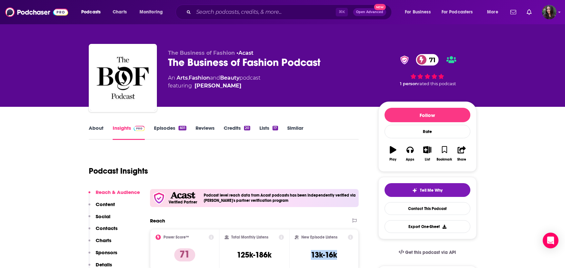
click at [99, 131] on link "About" at bounding box center [96, 132] width 15 height 15
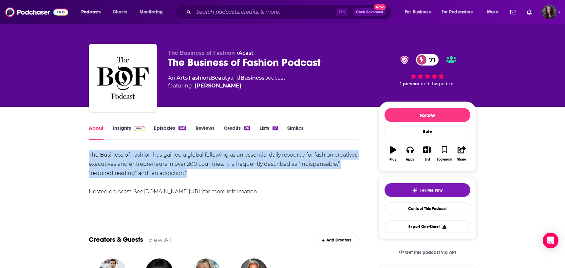
drag, startPoint x: 87, startPoint y: 152, endPoint x: 224, endPoint y: 173, distance: 139.6
copy div "The Business of Fashion has gained a global following as an essential daily res…"
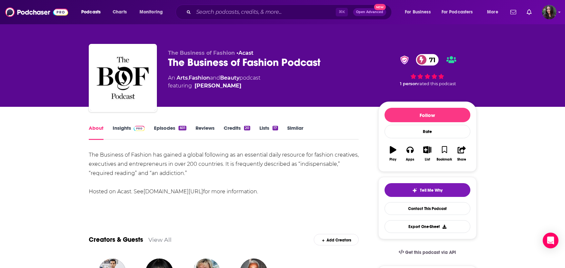
click at [301, 86] on div "An Arts , Fashion and Beauty podcast featuring Imran Amed" at bounding box center [268, 82] width 200 height 16
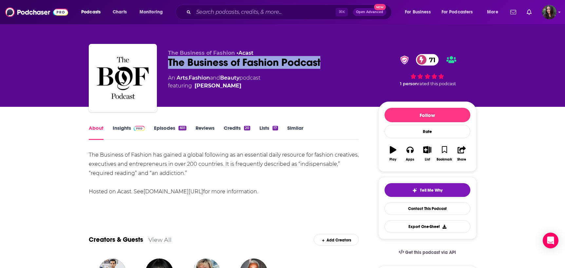
drag, startPoint x: 338, startPoint y: 62, endPoint x: 169, endPoint y: 62, distance: 169.4
click at [169, 62] on div "The Business of Fashion Podcast 71" at bounding box center [268, 62] width 200 height 13
copy h1 "The Business of Fashion Podcast"
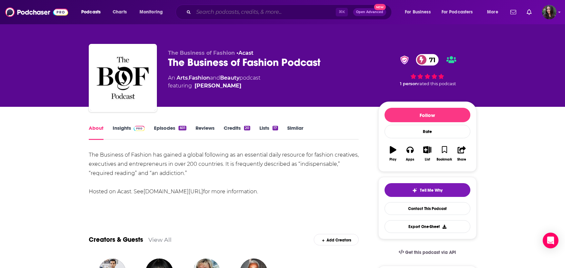
click at [222, 15] on input "Search podcasts, credits, & more..." at bounding box center [265, 12] width 142 height 10
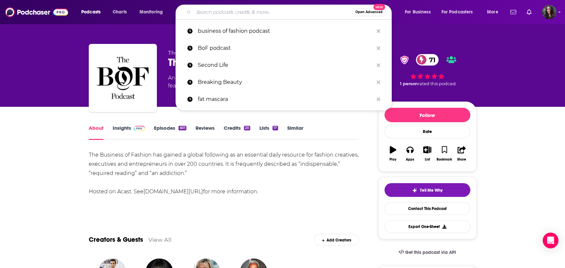
paste input ""The Burnouts ""
type input ""The Burnouts ""
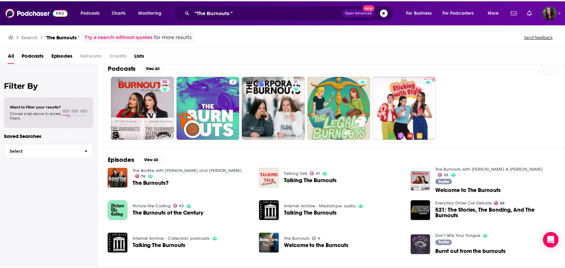
scroll to position [9, 0]
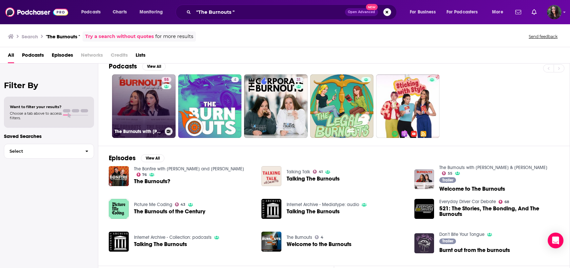
click at [160, 99] on link "55 The Burnouts with Phoebe & Sophia" at bounding box center [144, 106] width 64 height 64
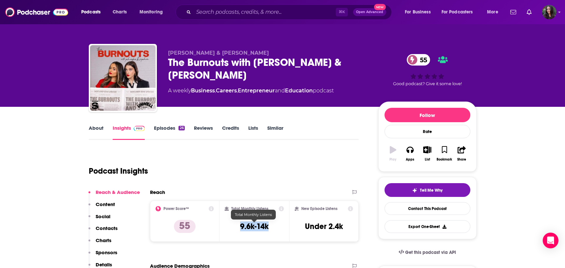
drag, startPoint x: 238, startPoint y: 227, endPoint x: 279, endPoint y: 229, distance: 41.6
click at [279, 229] on div "Total Monthly Listens 9.6k-14k" at bounding box center [254, 221] width 59 height 30
copy h3 "9.6k-14k"
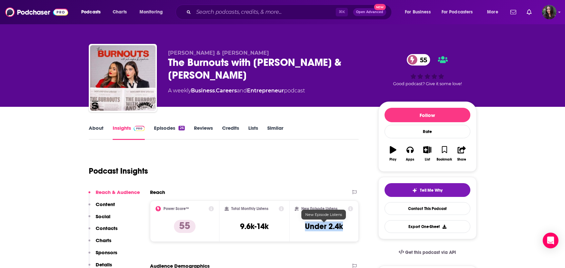
drag, startPoint x: 305, startPoint y: 225, endPoint x: 346, endPoint y: 225, distance: 41.0
click at [346, 225] on div "New Episode Listens Under 2.4k" at bounding box center [324, 221] width 59 height 30
click at [100, 135] on link "About" at bounding box center [96, 132] width 15 height 15
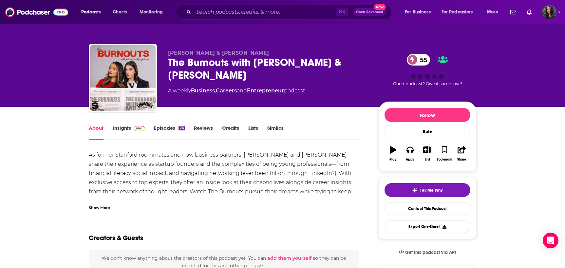
click at [96, 205] on div "Show More" at bounding box center [99, 207] width 21 height 6
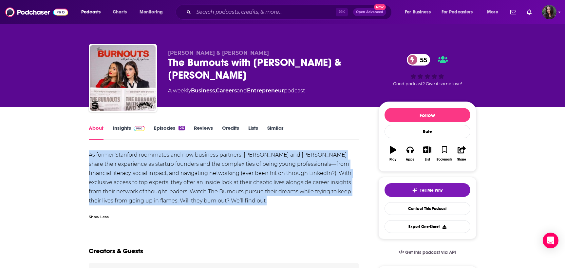
drag, startPoint x: 85, startPoint y: 154, endPoint x: 261, endPoint y: 205, distance: 183.3
copy div "As former Stanford roommates and now business partners, Phoebe Gates and Sophia…"
click at [171, 128] on link "Episodes 26" at bounding box center [169, 132] width 30 height 15
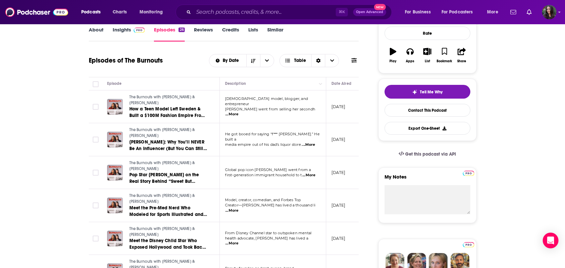
scroll to position [100, 0]
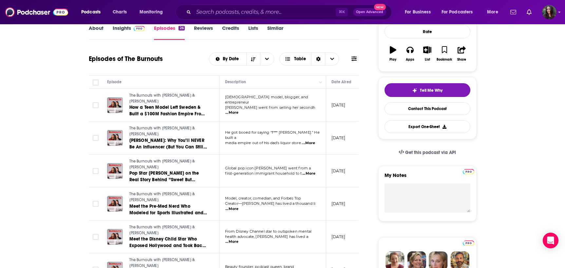
click at [239, 110] on span "...More" at bounding box center [231, 112] width 13 height 5
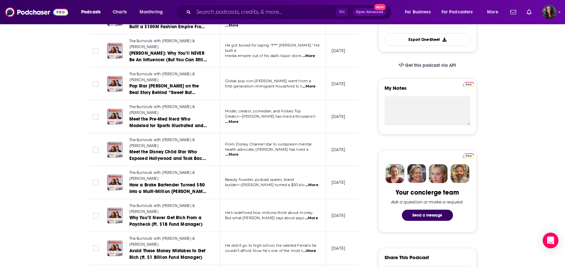
scroll to position [187, 0]
drag, startPoint x: 269, startPoint y: 153, endPoint x: 242, endPoint y: 153, distance: 26.9
click at [242, 182] on span "builder—Lauryn Bosstick turned a $50 blo" at bounding box center [265, 184] width 80 height 5
copy span "Lauryn Bosstick"
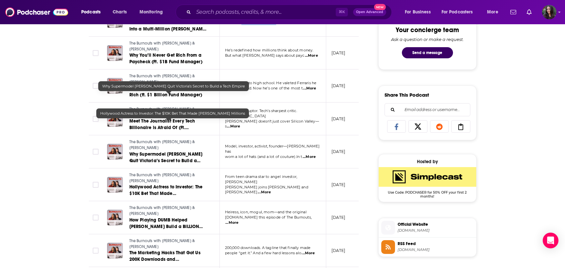
scroll to position [0, 0]
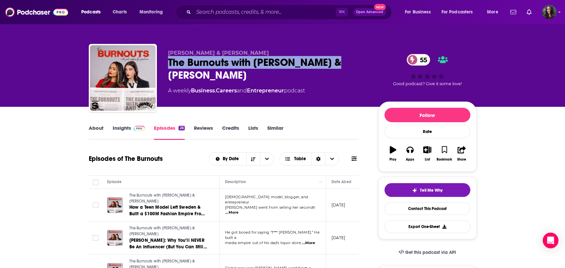
drag, startPoint x: 165, startPoint y: 64, endPoint x: 361, endPoint y: 71, distance: 196.7
click at [361, 71] on div "Phoebe Gates & Sophia Kianni The Burnouts with Phoebe & Sophia 55 A weekly Busi…" at bounding box center [283, 79] width 388 height 71
copy h2 "The Burnouts with Phoebe & Sophia"
click at [220, 12] on input "Search podcasts, credits, & more..." at bounding box center [265, 12] width 142 height 10
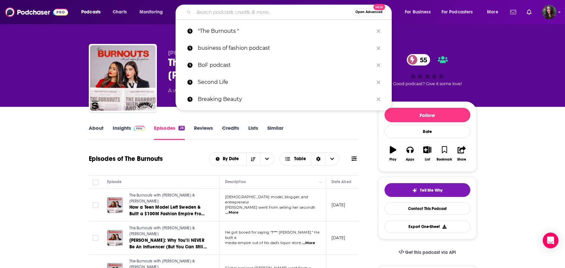
paste input "Be well By Kelly"
type input "Be well By Kelly"
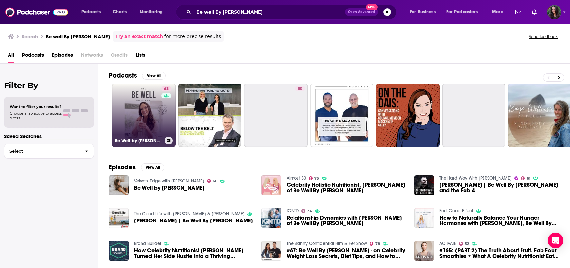
click at [130, 121] on link "63 Be Well by Kelly Leveque" at bounding box center [144, 116] width 64 height 64
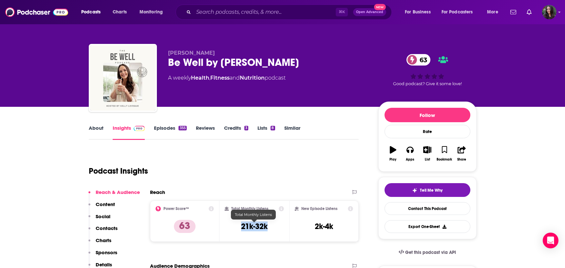
drag, startPoint x: 235, startPoint y: 228, endPoint x: 268, endPoint y: 228, distance: 32.8
click at [268, 228] on div "Total Monthly Listens 21k-32k" at bounding box center [254, 221] width 59 height 30
copy h3 "21k-32k"
drag, startPoint x: 324, startPoint y: 228, endPoint x: 352, endPoint y: 228, distance: 28.2
click at [352, 228] on div "New Episode Listens 2k-4k" at bounding box center [324, 221] width 59 height 30
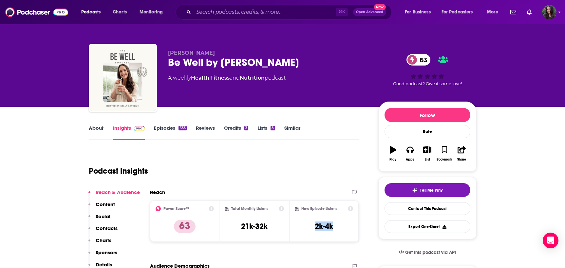
drag, startPoint x: 338, startPoint y: 229, endPoint x: 311, endPoint y: 230, distance: 27.2
click at [311, 230] on div "New Episode Listens 2k-4k" at bounding box center [324, 221] width 59 height 30
copy h3 "2k-4k"
click at [98, 129] on link "About" at bounding box center [96, 132] width 15 height 15
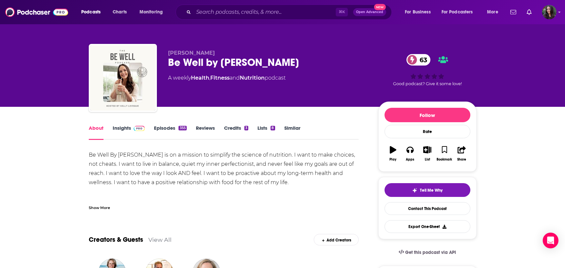
click at [96, 208] on div "Show More" at bounding box center [99, 207] width 21 height 6
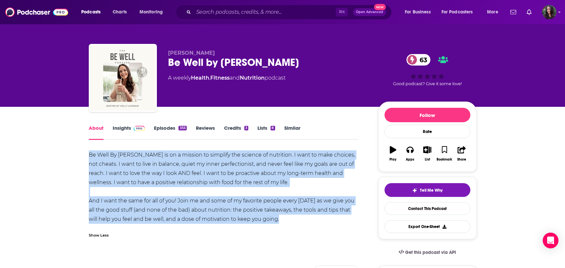
drag, startPoint x: 93, startPoint y: 158, endPoint x: 316, endPoint y: 225, distance: 231.9
click at [156, 127] on link "Episodes 355" at bounding box center [170, 132] width 32 height 15
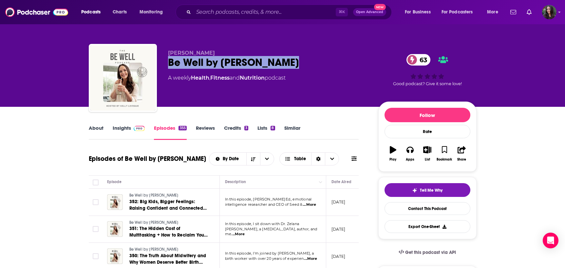
drag, startPoint x: 164, startPoint y: 63, endPoint x: 298, endPoint y: 68, distance: 134.1
click at [298, 68] on div "Kelly Leveque Be Well by Kelly Leveque 63 A weekly Health , Fitness and Nutriti…" at bounding box center [283, 79] width 388 height 71
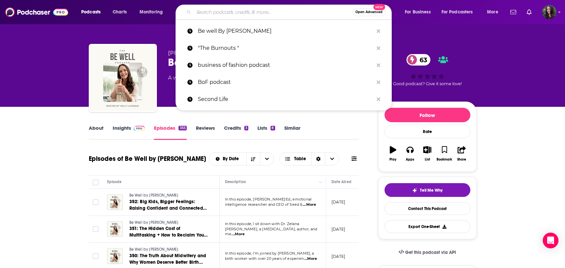
click at [236, 10] on input "Search podcasts, credits, & more..." at bounding box center [273, 12] width 159 height 10
paste input "Well with Arielle Lorre"
type input "Well with Arielle Lorre"
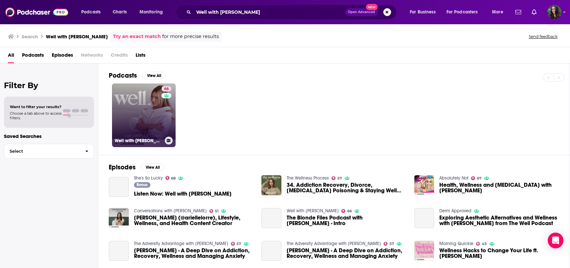
click at [165, 124] on div "66" at bounding box center [167, 111] width 11 height 50
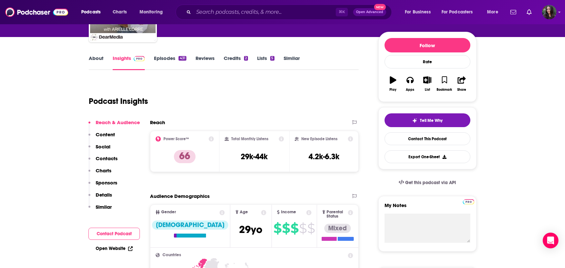
scroll to position [71, 0]
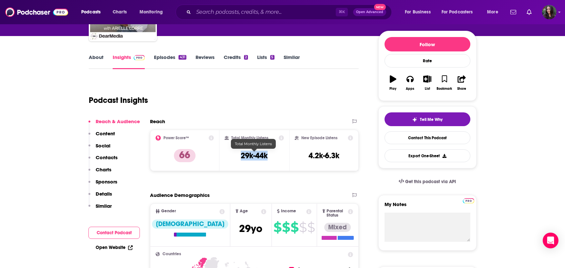
drag, startPoint x: 242, startPoint y: 157, endPoint x: 272, endPoint y: 157, distance: 29.5
click at [272, 157] on div "Total Monthly Listens 29k-44k" at bounding box center [254, 150] width 59 height 30
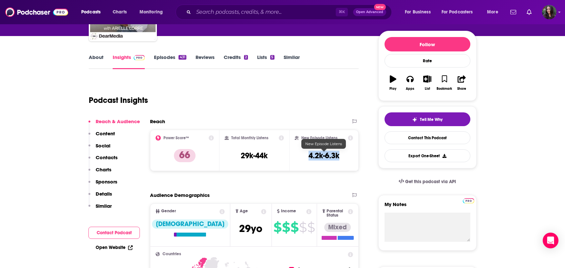
drag, startPoint x: 303, startPoint y: 151, endPoint x: 351, endPoint y: 160, distance: 48.7
click at [351, 160] on div "New Episode Listens 4.2k-6.3k" at bounding box center [324, 150] width 59 height 30
